Goal: Information Seeking & Learning: Learn about a topic

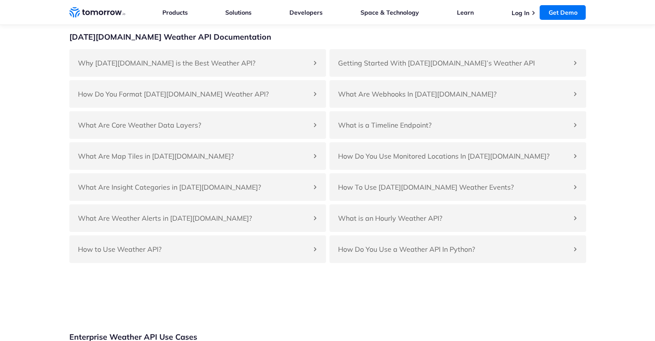
scroll to position [3280, 0]
click at [102, 160] on h4 "What Are Map Tiles in [DATE][DOMAIN_NAME]?" at bounding box center [193, 155] width 231 height 10
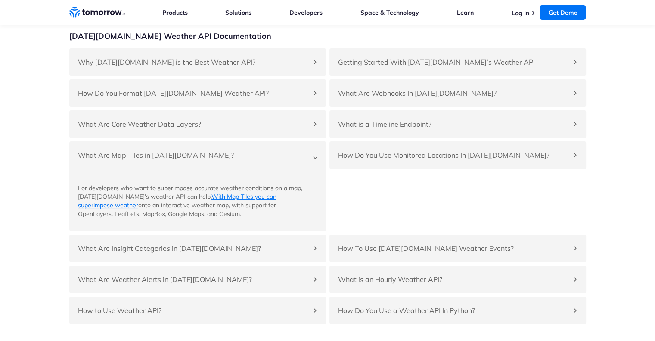
click at [26, 129] on section "Get Up and Running Quickly in Any Industry [DATE][DOMAIN_NAME] Weather API Docu…" at bounding box center [327, 152] width 655 height 412
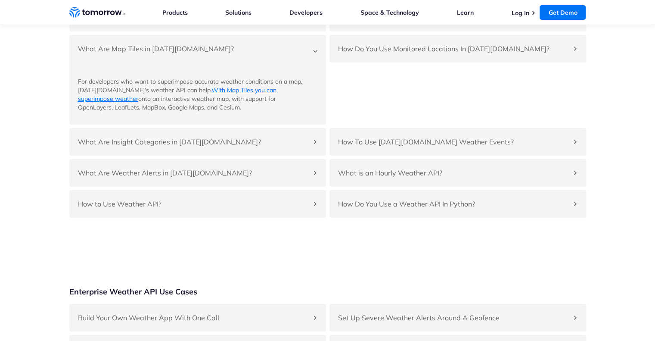
scroll to position [3393, 0]
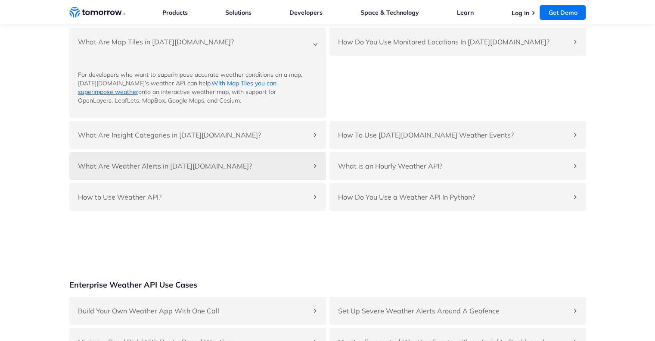
click at [107, 171] on h4 "What Are Weather Alerts in [DATE][DOMAIN_NAME]?" at bounding box center [193, 166] width 231 height 10
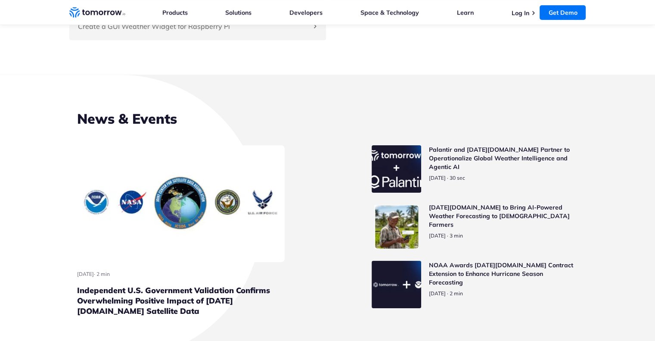
scroll to position [4136, 0]
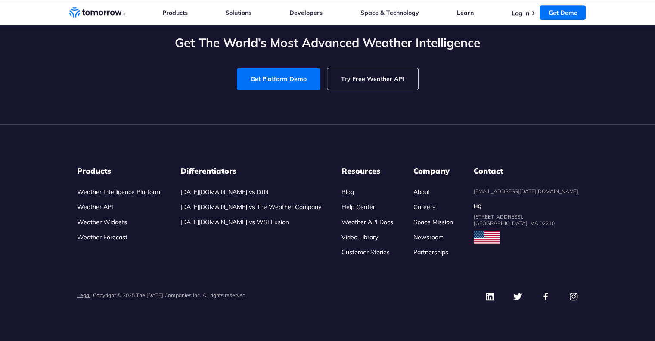
click at [433, 207] on link "Careers" at bounding box center [424, 207] width 22 height 8
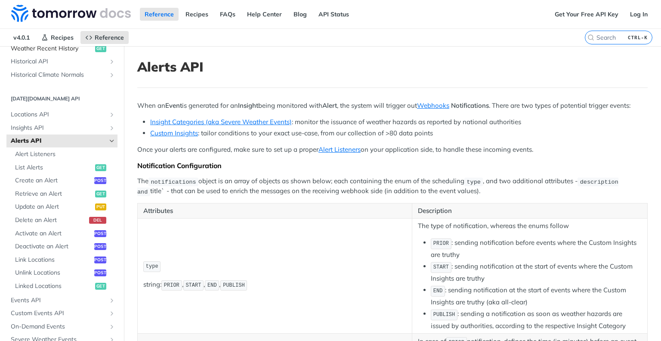
scroll to position [330, 0]
click at [46, 140] on span "Alerts API" at bounding box center [59, 140] width 96 height 9
click at [108, 141] on icon "Hide subpages for Alerts API" at bounding box center [111, 140] width 7 height 7
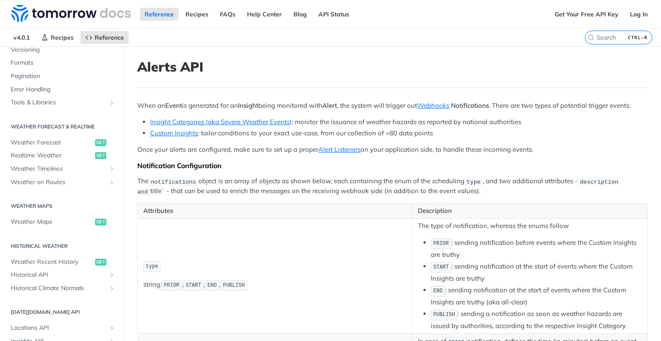
scroll to position [99, 0]
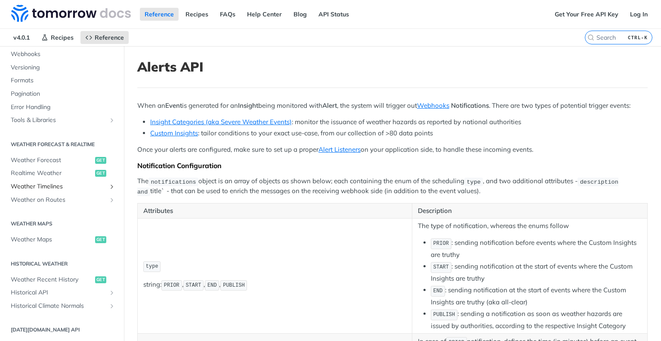
click at [100, 186] on link "Weather Timelines" at bounding box center [61, 186] width 111 height 13
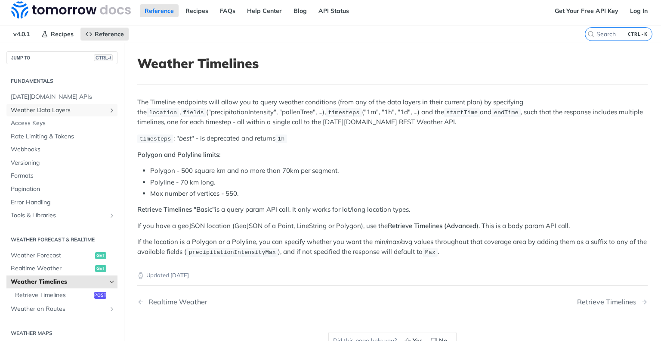
click at [88, 109] on span "Weather Data Layers" at bounding box center [59, 110] width 96 height 9
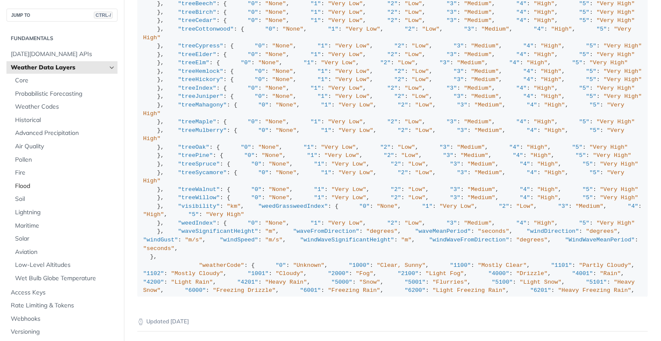
scroll to position [74, 0]
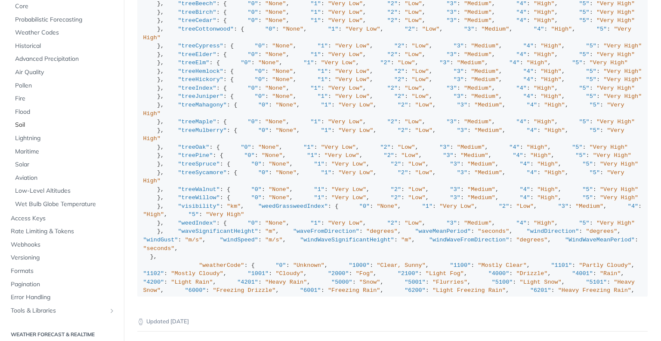
click at [22, 124] on span "Soil" at bounding box center [65, 125] width 100 height 9
